Goal: Navigation & Orientation: Find specific page/section

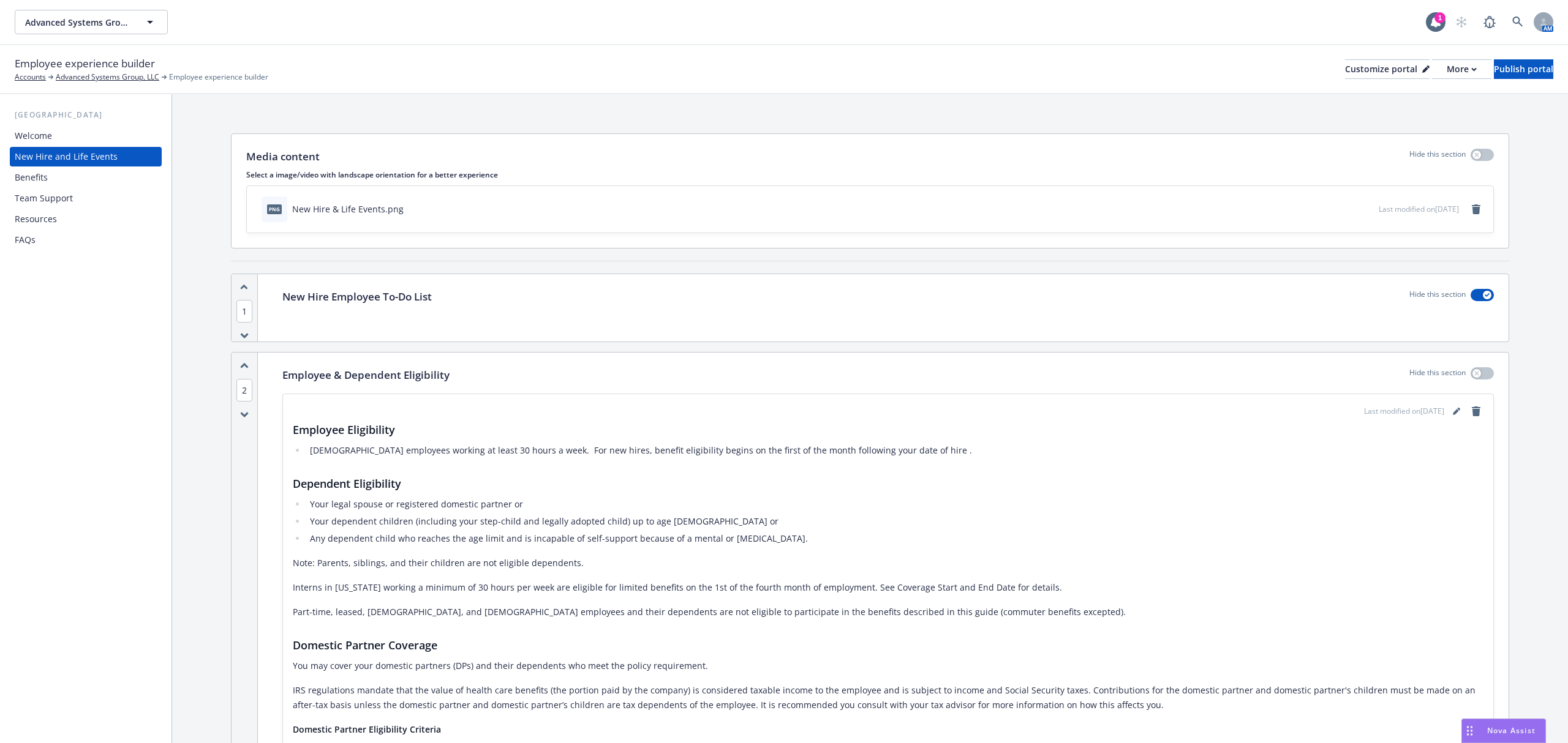
scroll to position [1877, 0]
